Goal: Task Accomplishment & Management: Manage account settings

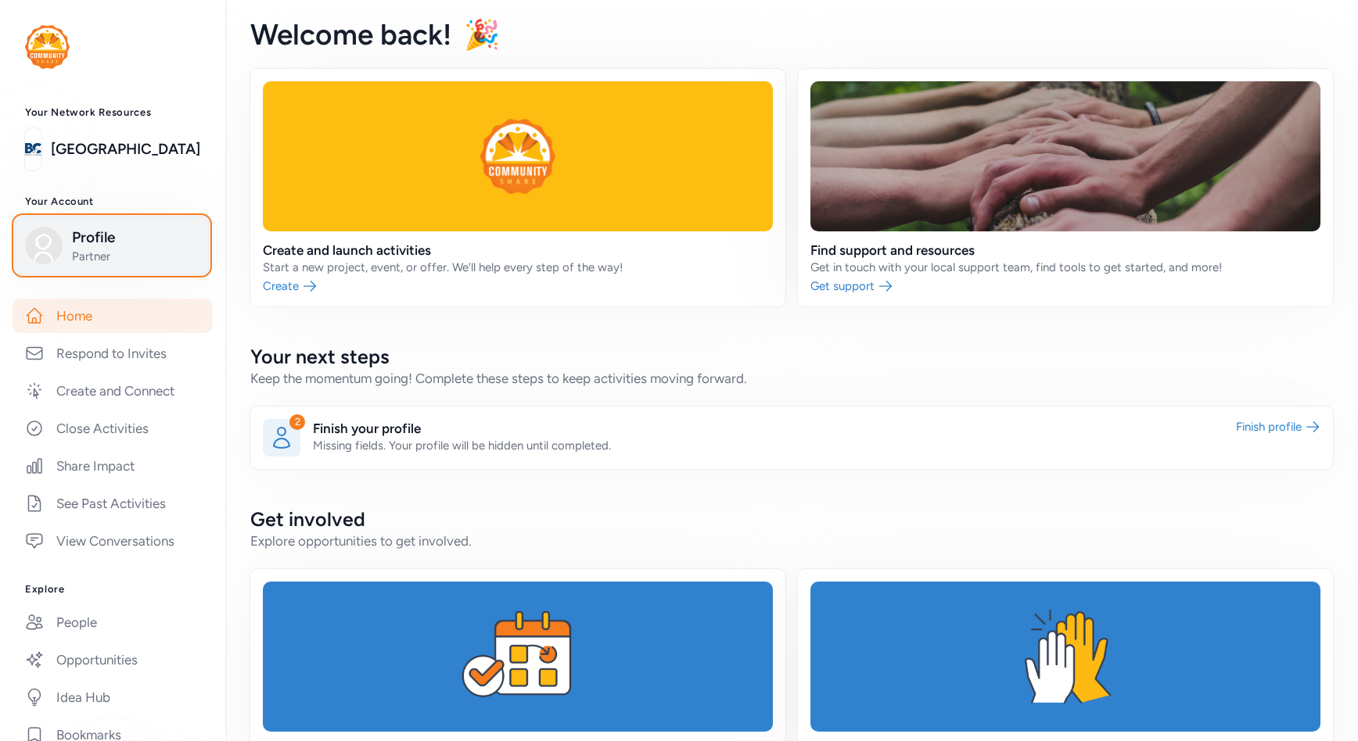
click at [111, 254] on span "Partner" at bounding box center [135, 257] width 127 height 16
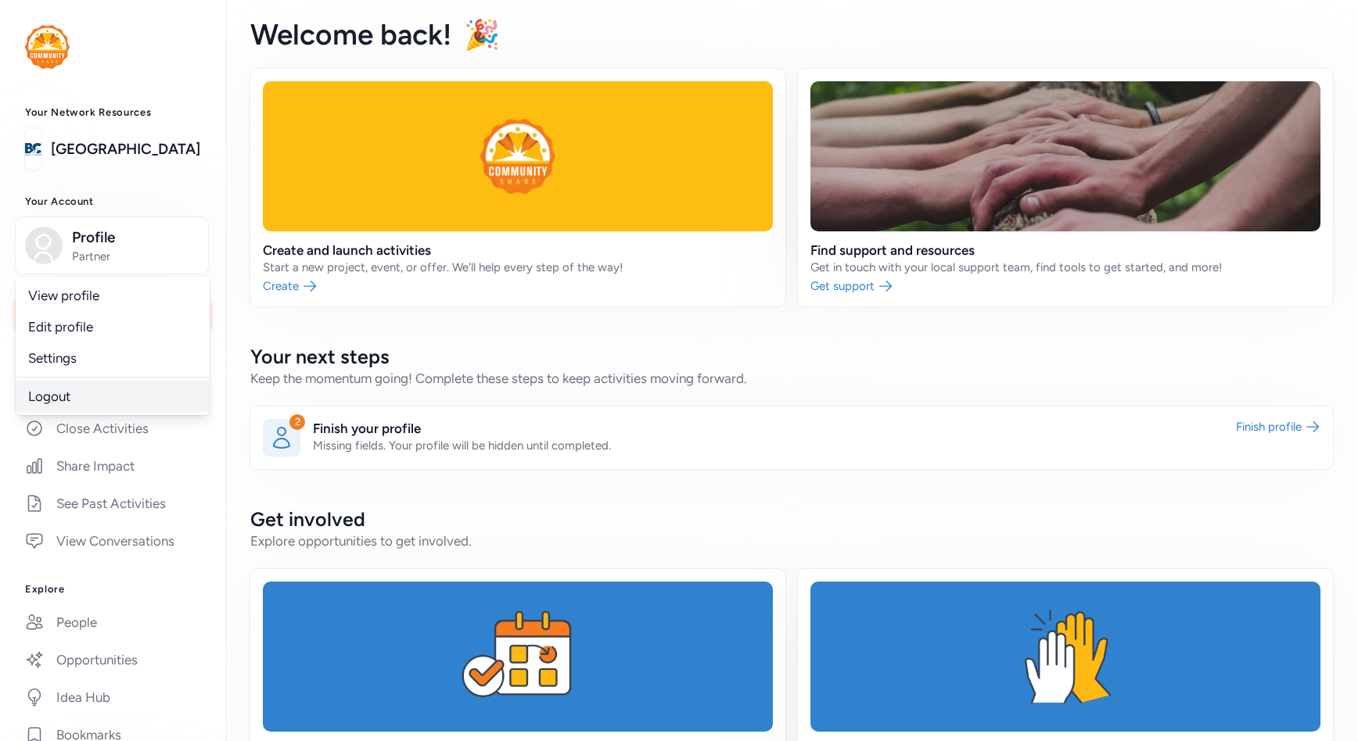
click at [61, 399] on link "Logout" at bounding box center [113, 396] width 194 height 31
